Goal: Information Seeking & Learning: Learn about a topic

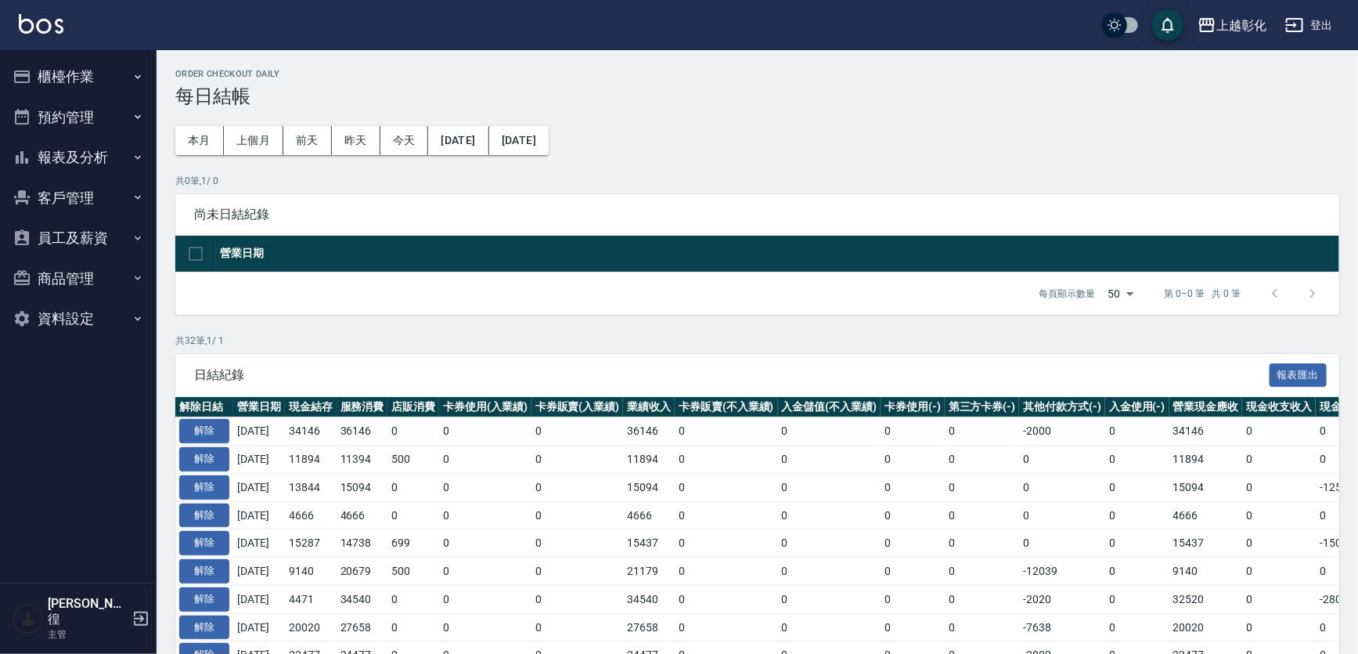
click at [128, 160] on button "報表及分析" at bounding box center [78, 157] width 144 height 41
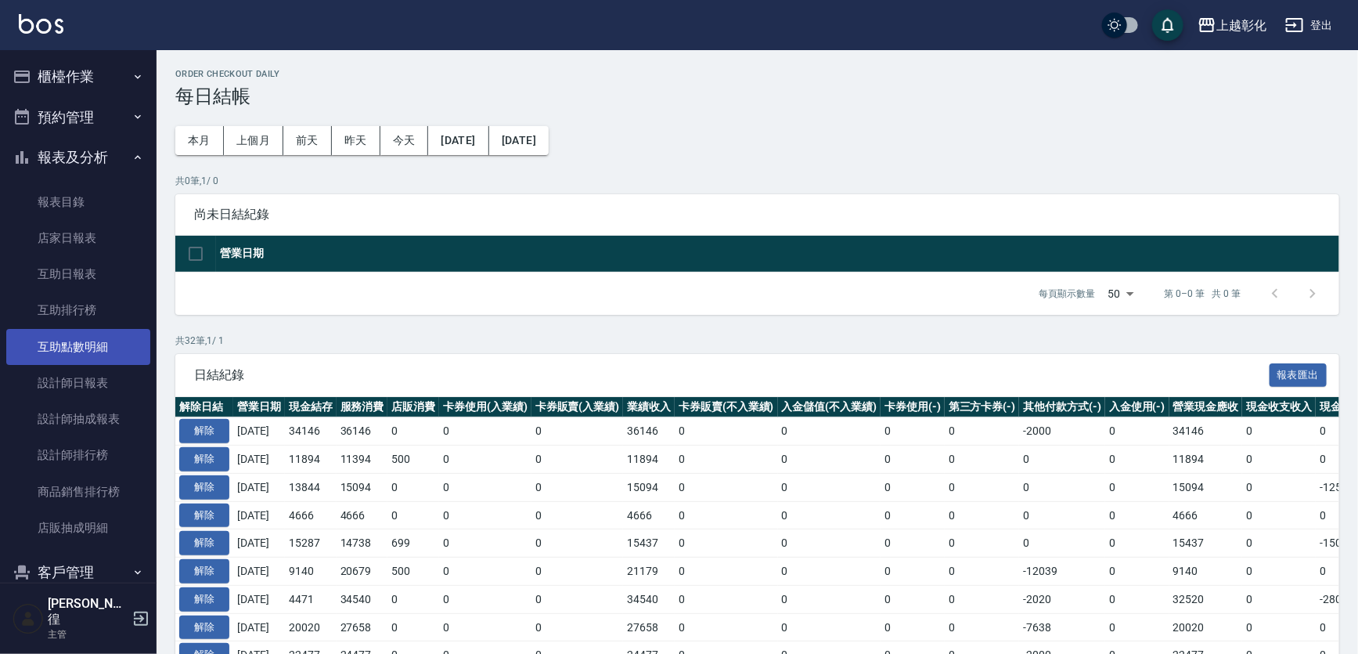
scroll to position [134, 0]
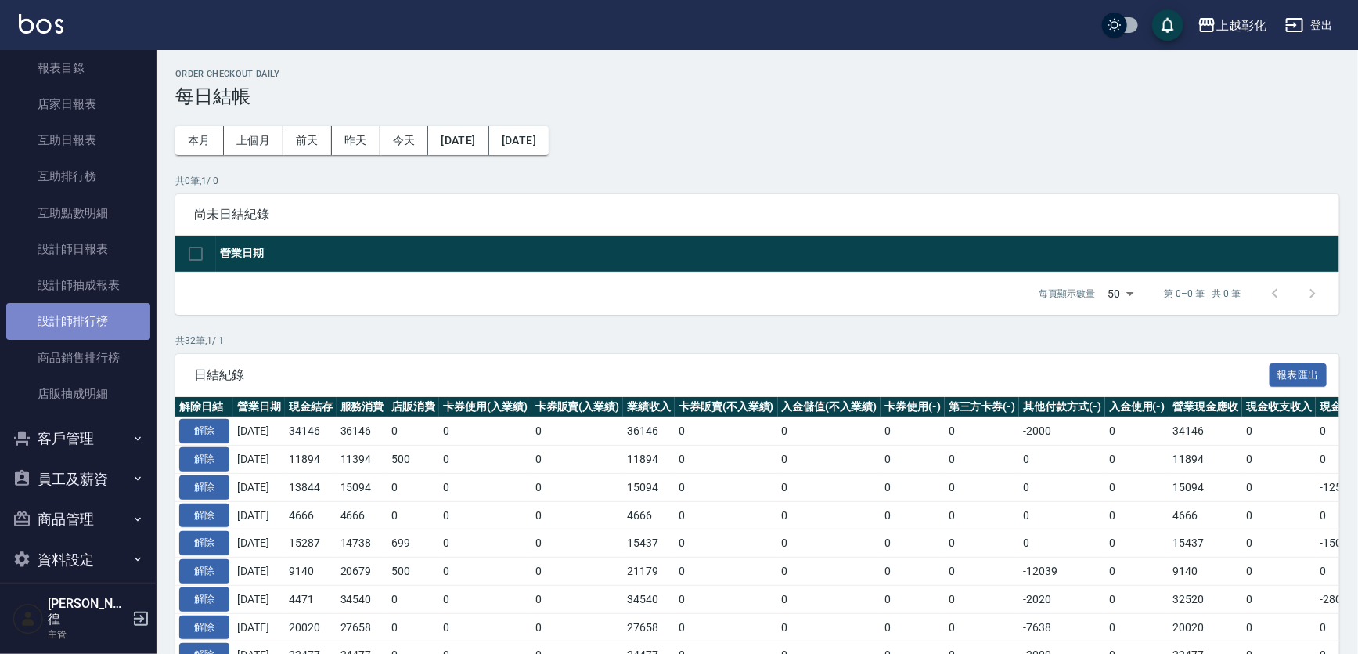
click at [117, 311] on link "設計師排行榜" at bounding box center [78, 321] width 144 height 36
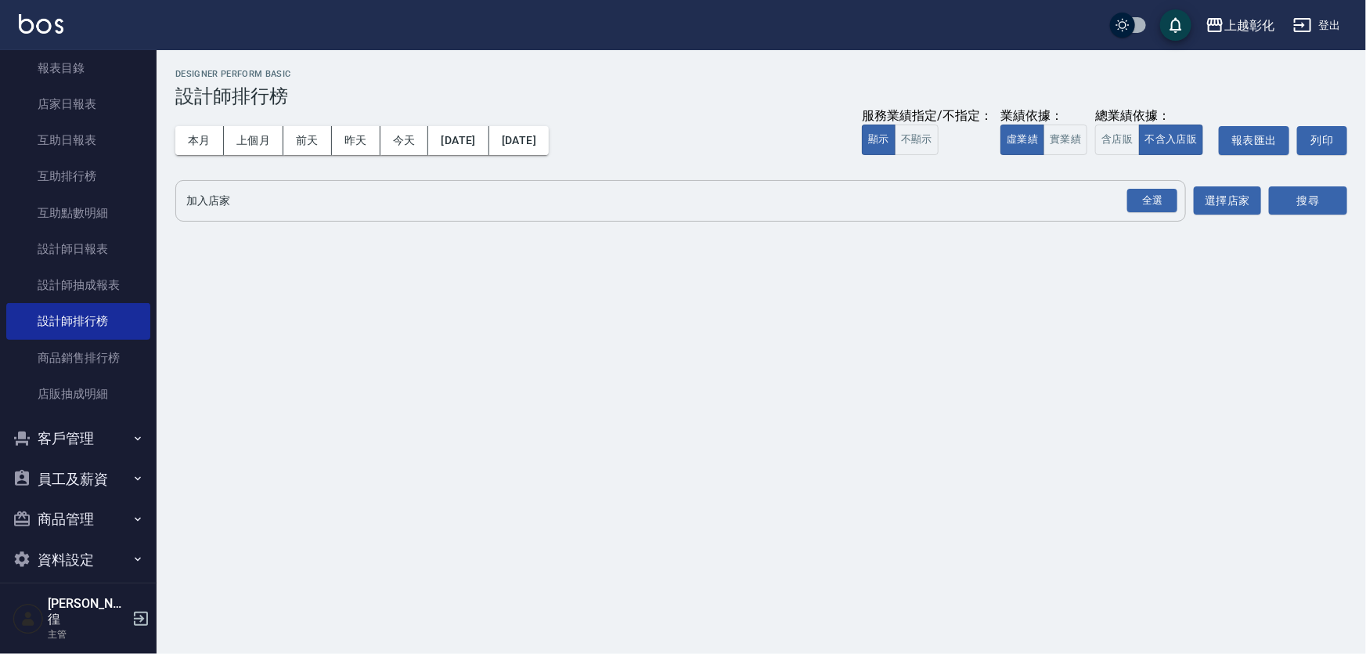
click at [1163, 179] on div "上越彰化 [DATE] - [DATE] 設計師排行榜 列印時間： [DATE][PHONE_NUMBER]:52 Designer Perform Basi…" at bounding box center [761, 148] width 1209 height 196
click at [1152, 200] on div "全選" at bounding box center [1152, 201] width 50 height 24
click at [1306, 199] on button "搜尋" at bounding box center [1308, 201] width 78 height 29
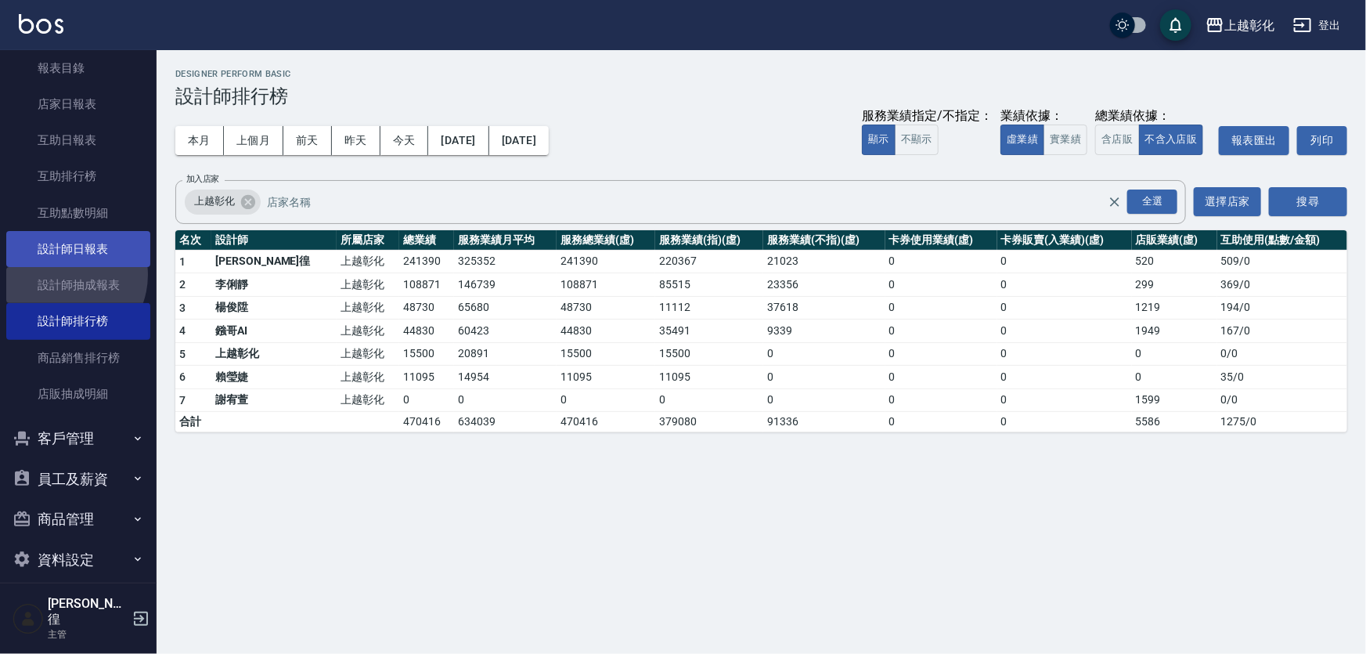
click at [98, 254] on link "設計師日報表" at bounding box center [78, 249] width 144 height 36
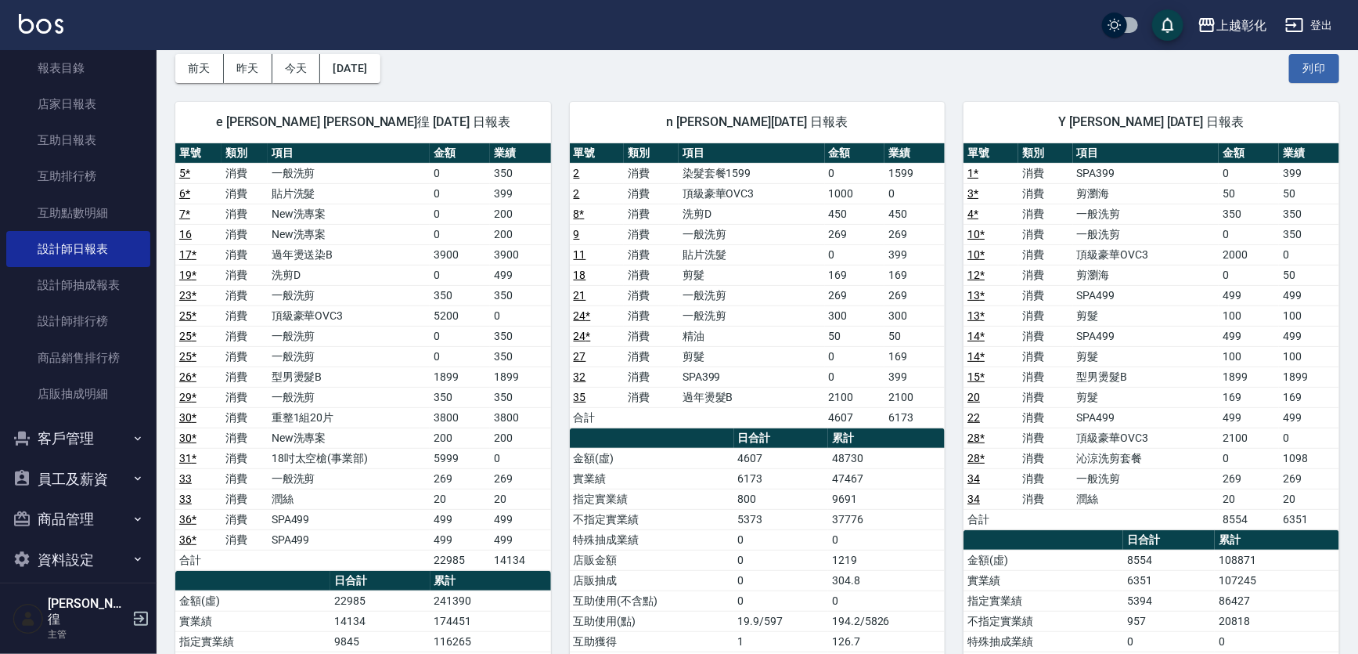
scroll to position [70, 0]
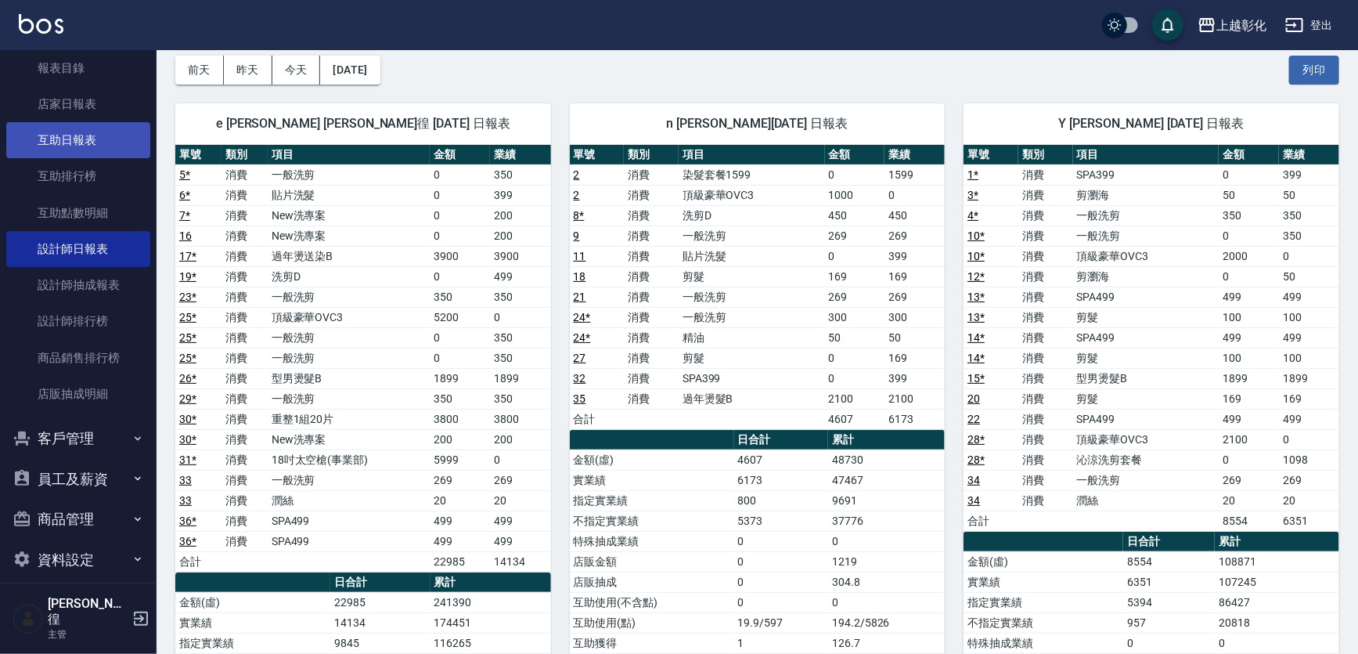
click at [77, 135] on link "互助日報表" at bounding box center [78, 140] width 144 height 36
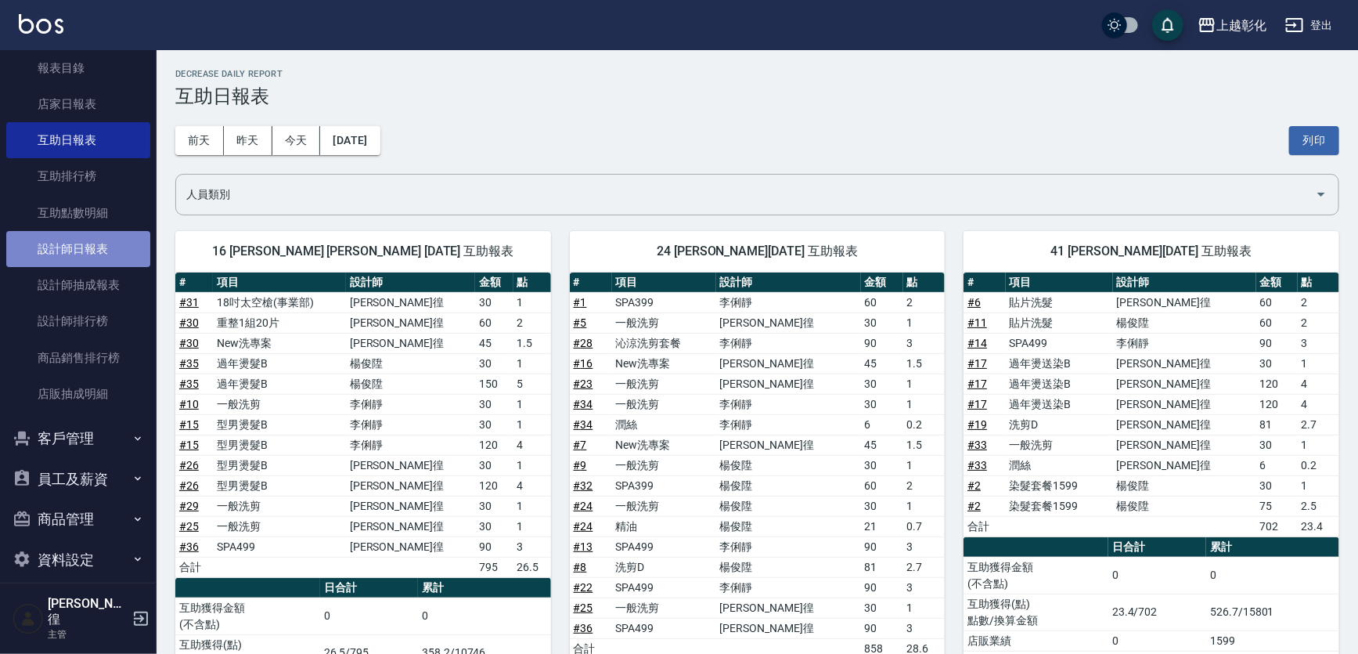
click at [84, 253] on link "設計師日報表" at bounding box center [78, 249] width 144 height 36
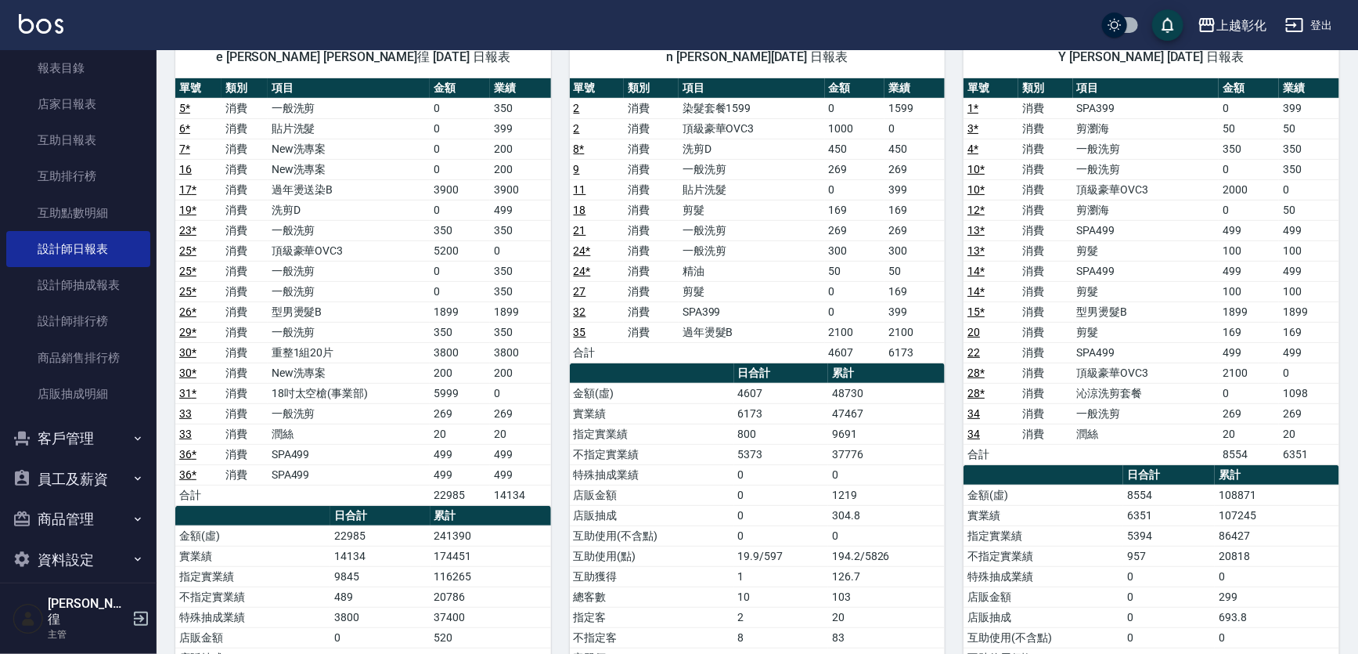
scroll to position [355, 0]
